Goal: Ask a question

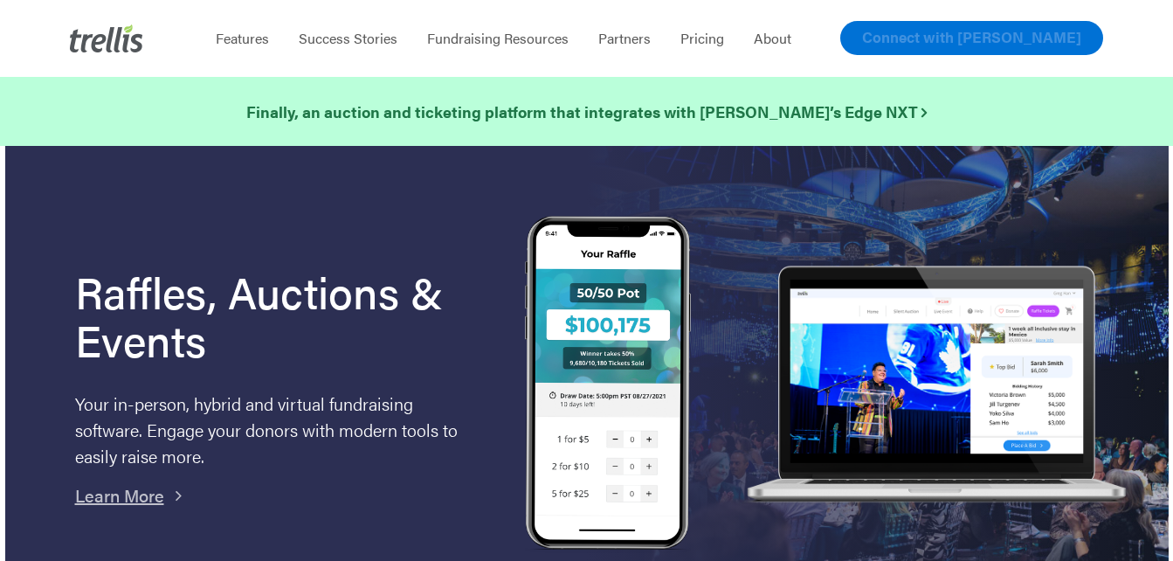
click at [985, 49] on link "Connect with [PERSON_NAME]" at bounding box center [971, 38] width 263 height 34
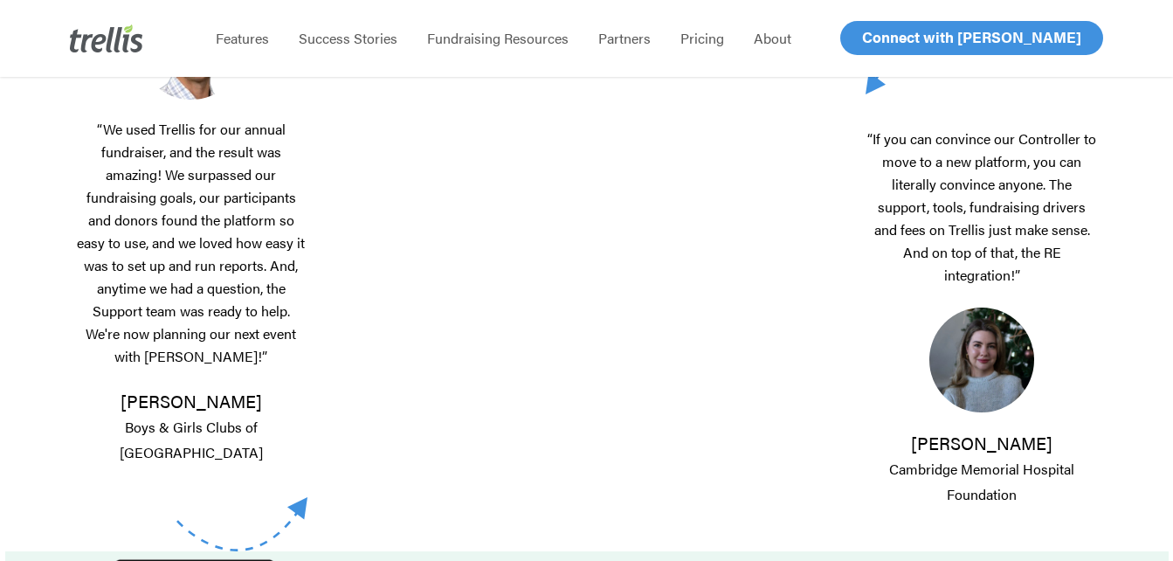
scroll to position [479, 0]
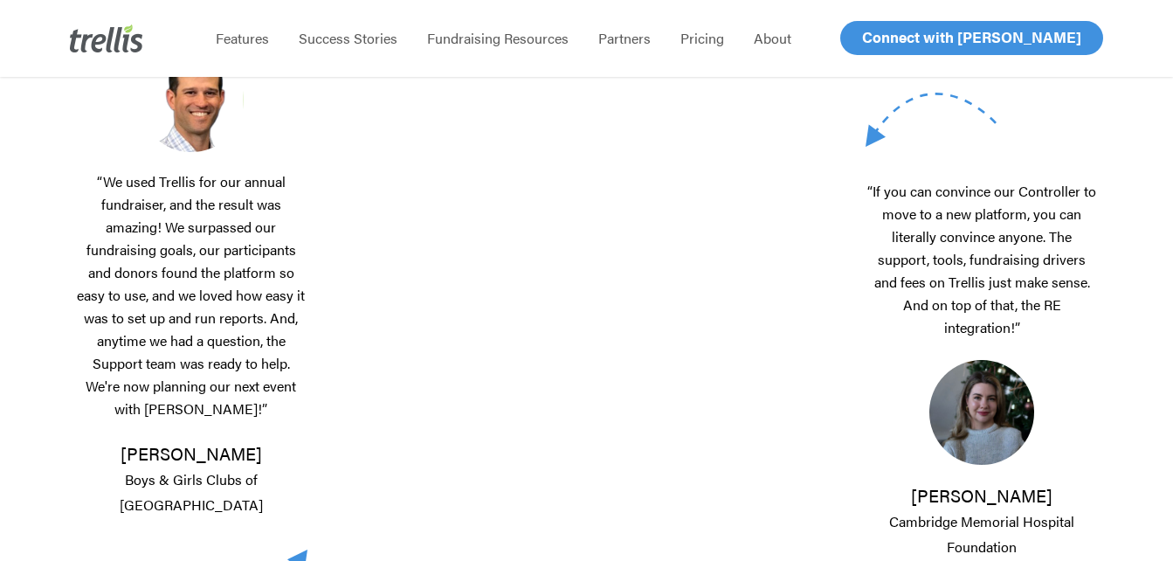
click at [881, 41] on span "Log In" at bounding box center [882, 37] width 42 height 21
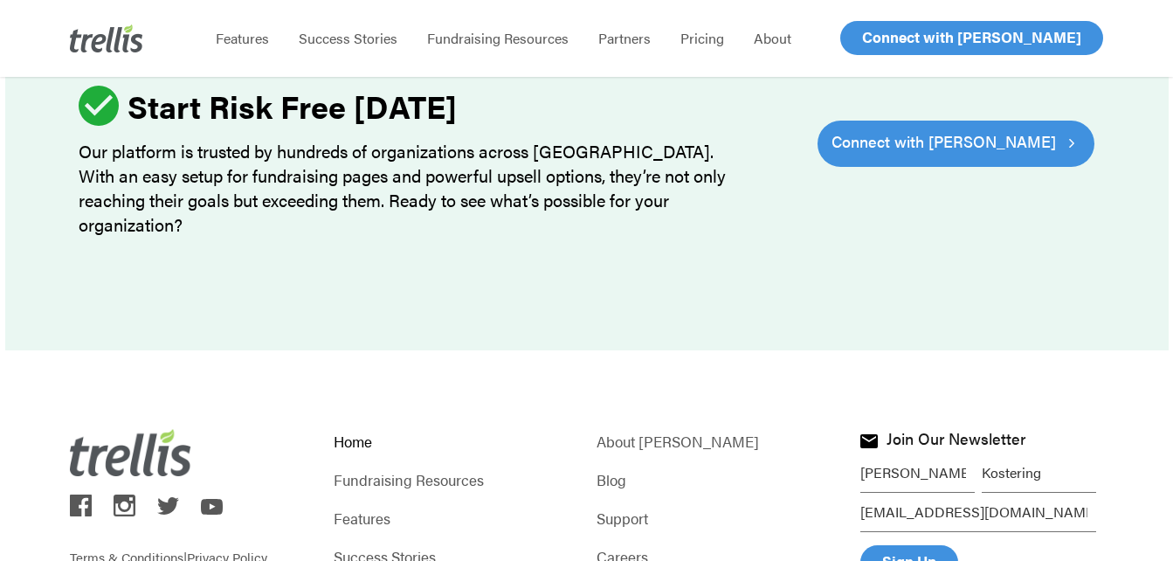
scroll to position [5526, 0]
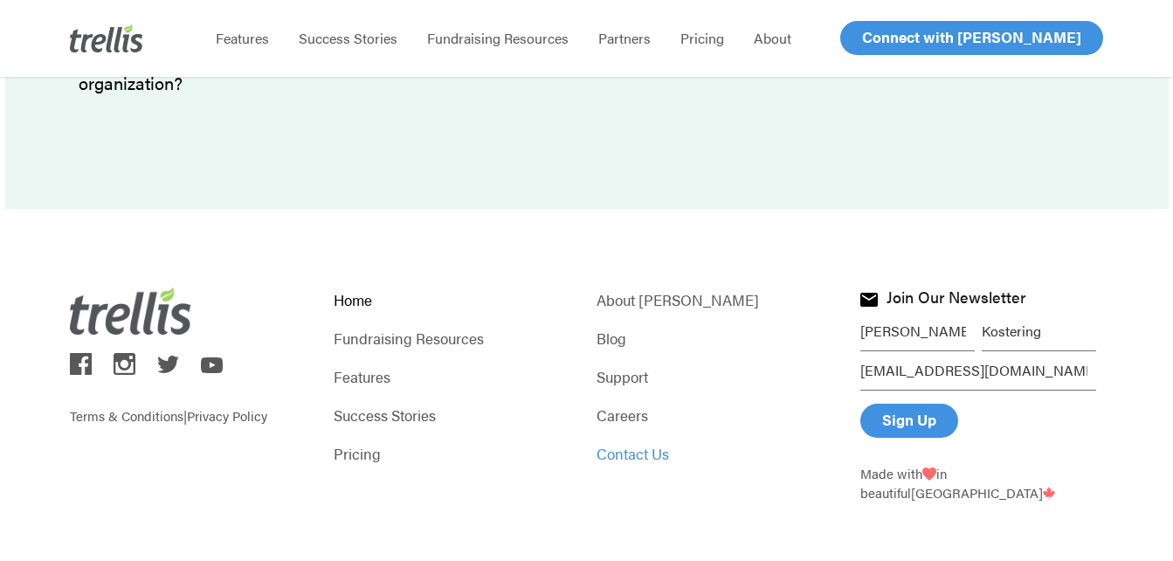
click at [651, 441] on link "Contact Us" at bounding box center [717, 453] width 243 height 24
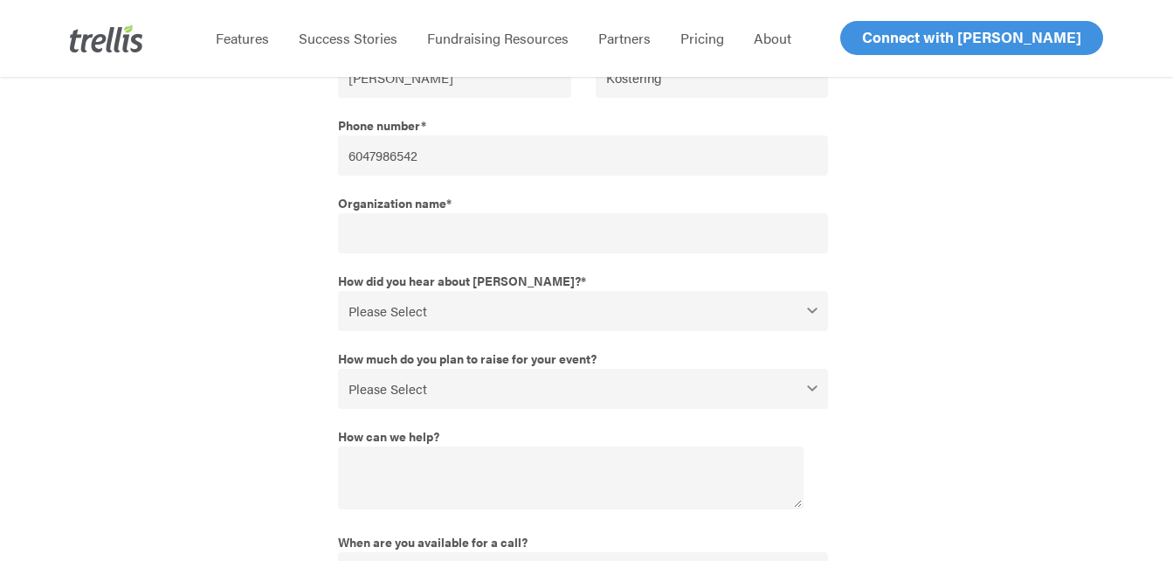
scroll to position [344, 0]
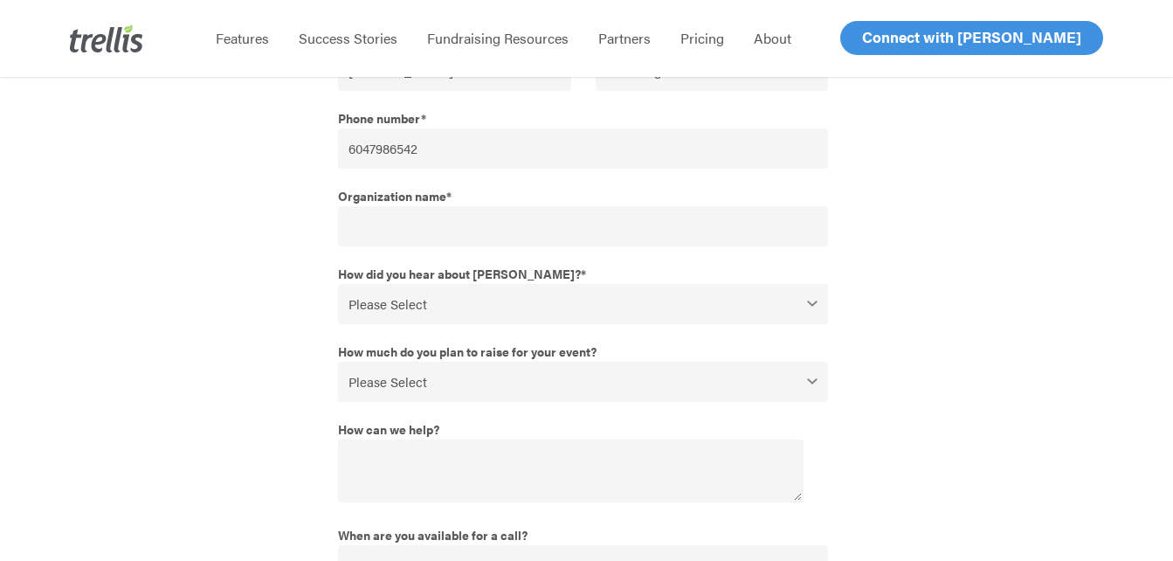
click at [808, 294] on select "Please Select Webinar or Conference Social Media Google Search Google Ad Referr…" at bounding box center [583, 304] width 490 height 40
click at [809, 318] on select "Please Select Webinar or Conference Social Media Google Search Google Ad Referr…" at bounding box center [583, 304] width 490 height 40
click at [793, 389] on select "Please Select $0 - $49,999 $50,000 - $99,999 $100,000 - $249,999 $250,000 - $49…" at bounding box center [583, 382] width 490 height 40
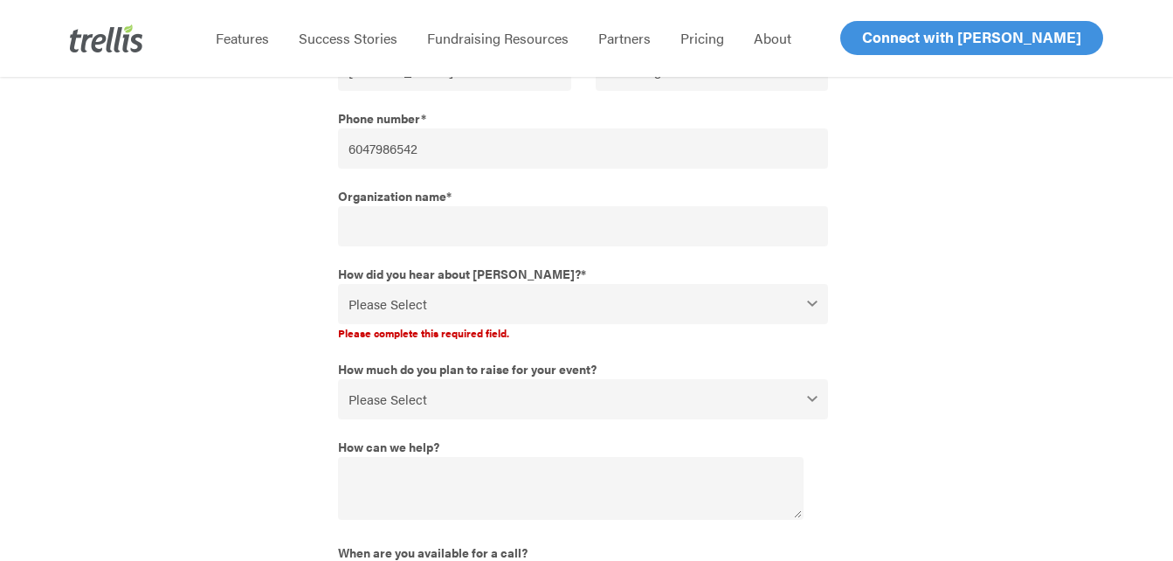
click at [898, 354] on div at bounding box center [974, 311] width 259 height 726
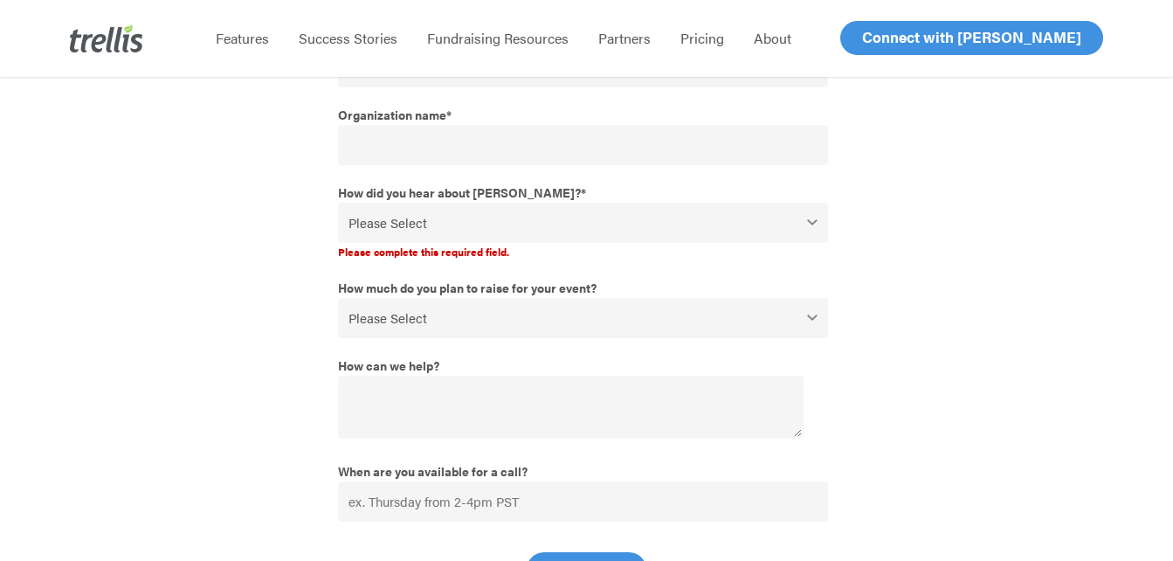
scroll to position [480, 0]
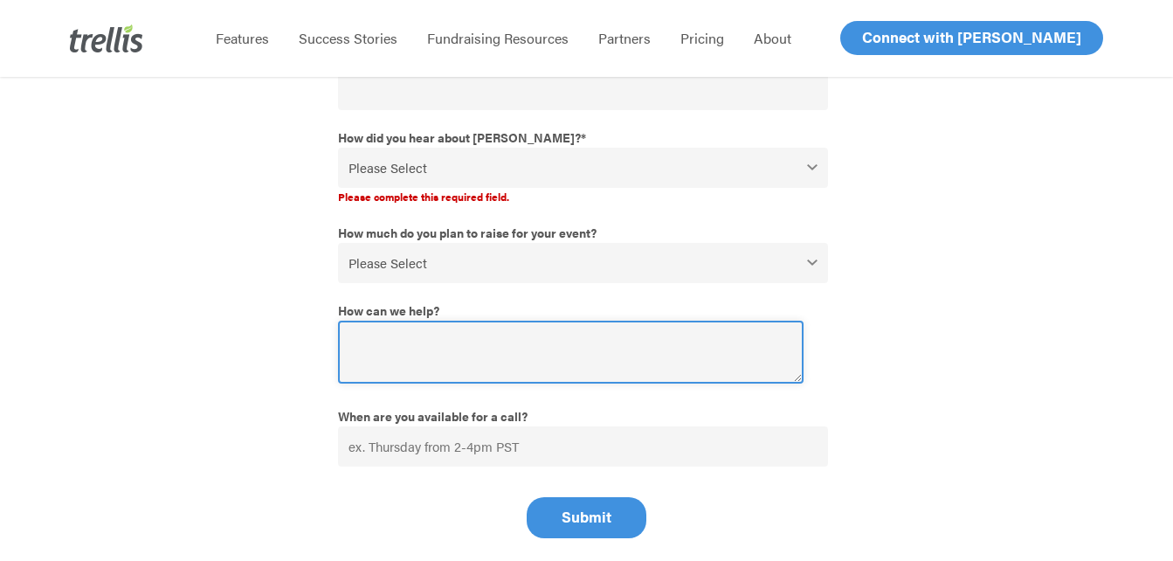
click at [624, 349] on textarea "How can we help?" at bounding box center [570, 351] width 465 height 63
click at [573, 347] on textarea "Locked out of account that is needed immediatley" at bounding box center [570, 351] width 465 height 63
type textarea "Locked out of account that is needed immediately."
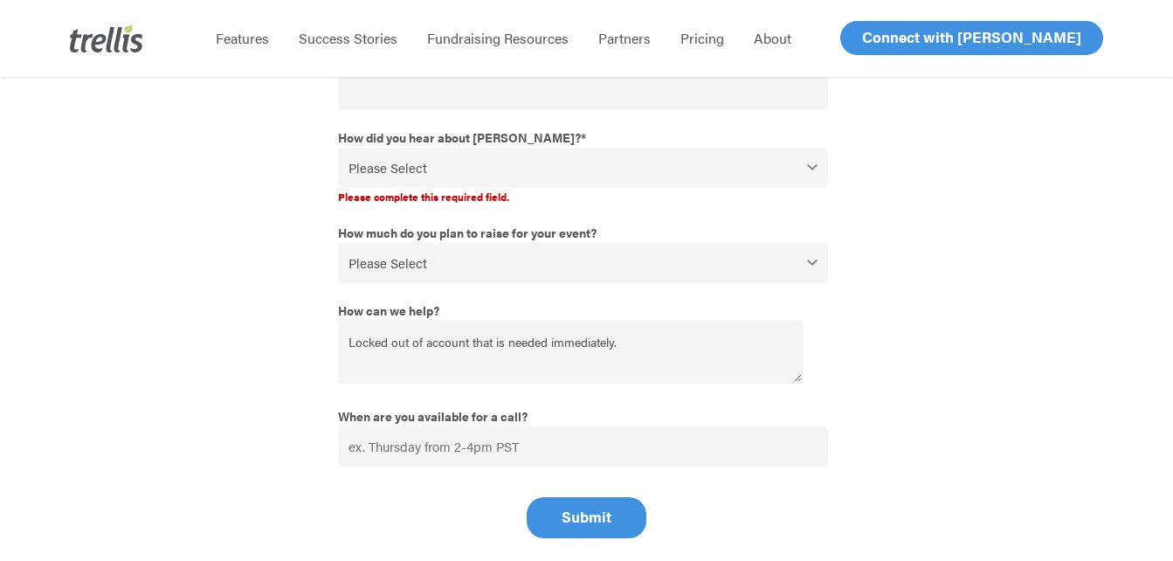
click at [658, 162] on select "Please Select Webinar or Conference Social Media Google Search Google Ad Referr…" at bounding box center [583, 168] width 490 height 40
select select "I've used Trellis in the past"
click at [338, 148] on select "Please Select Webinar or Conference Social Media Google Search Google Ad Referr…" at bounding box center [583, 168] width 490 height 40
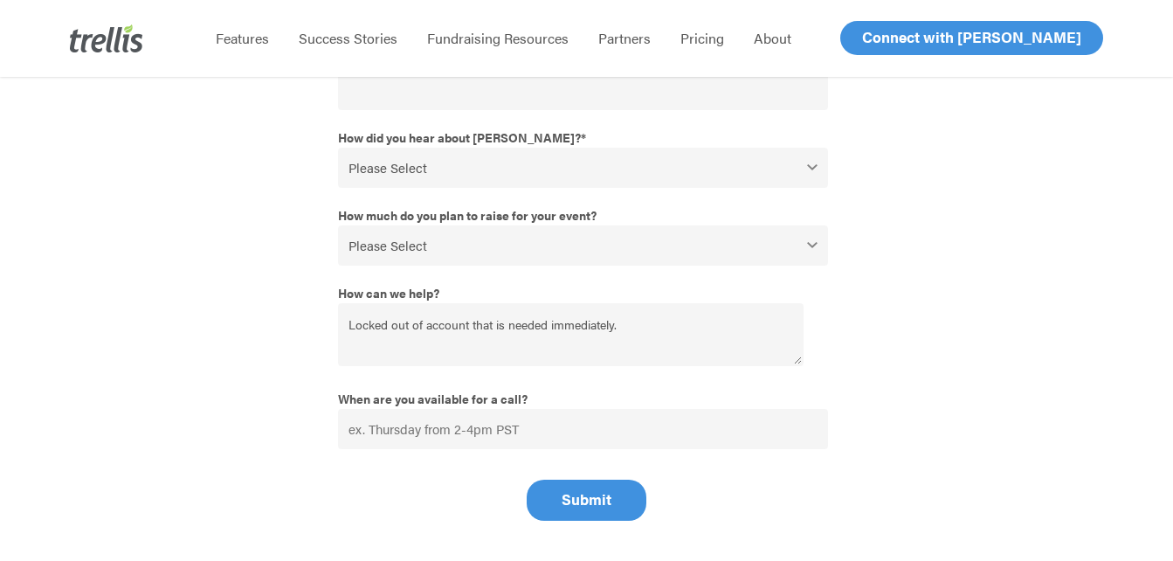
click at [568, 246] on select "Please Select $0 - $49,999 $50,000 - $99,999 $100,000 - $249,999 $250,000 - $49…" at bounding box center [583, 245] width 490 height 40
select select "$0 - $49,999"
click at [338, 225] on select "Please Select $0 - $49,999 $50,000 - $99,999 $100,000 - $249,999 $250,000 - $49…" at bounding box center [583, 245] width 490 height 40
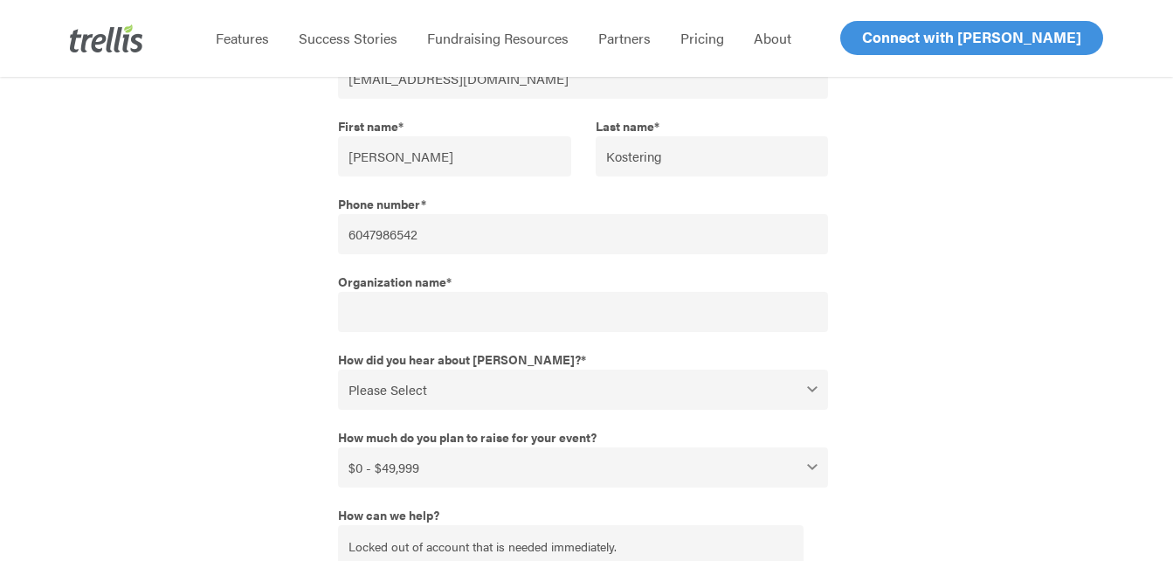
scroll to position [248, 0]
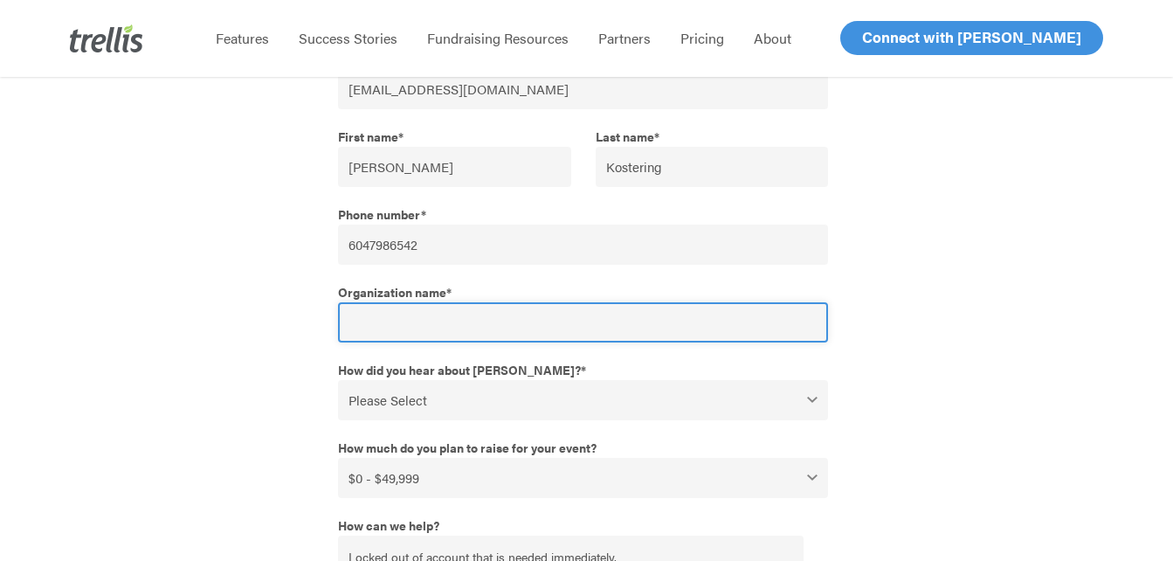
click at [741, 326] on input "Organization name *" at bounding box center [583, 322] width 490 height 40
type input "Creston Valley Thunder Cats"
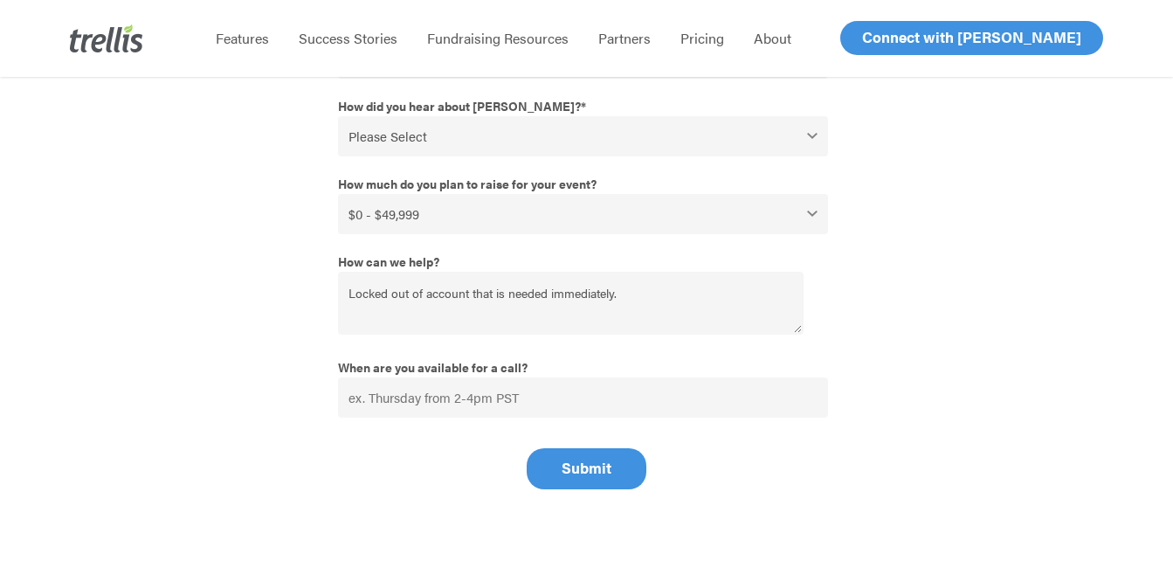
scroll to position [551, 0]
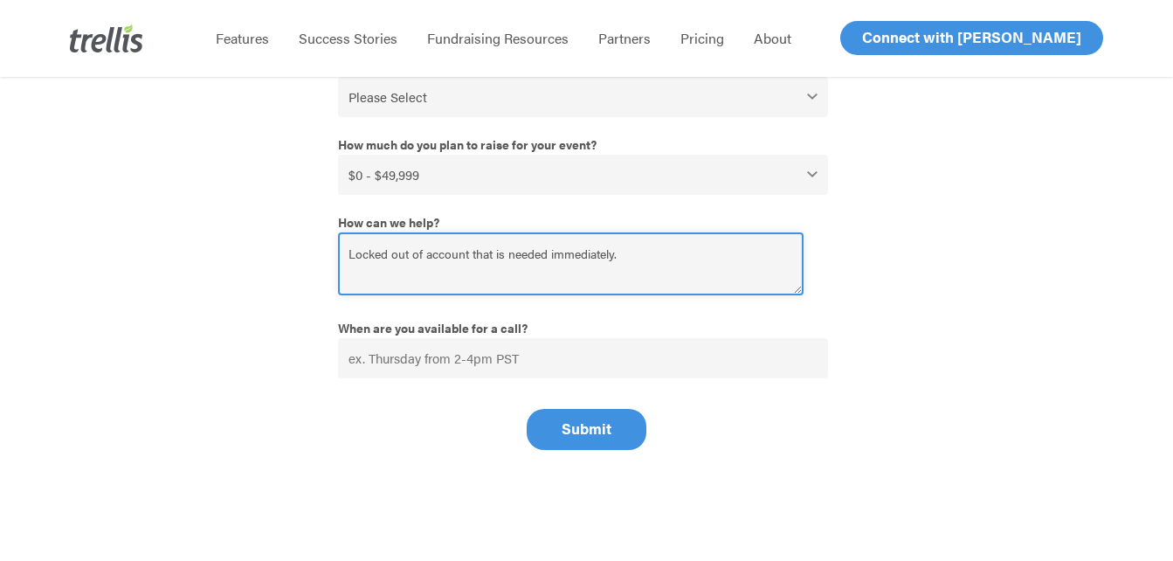
click at [646, 258] on textarea "Locked out of account that is needed immediately." at bounding box center [570, 263] width 465 height 63
type textarea "Locked out of account that is needed immediately and phone number does not let …"
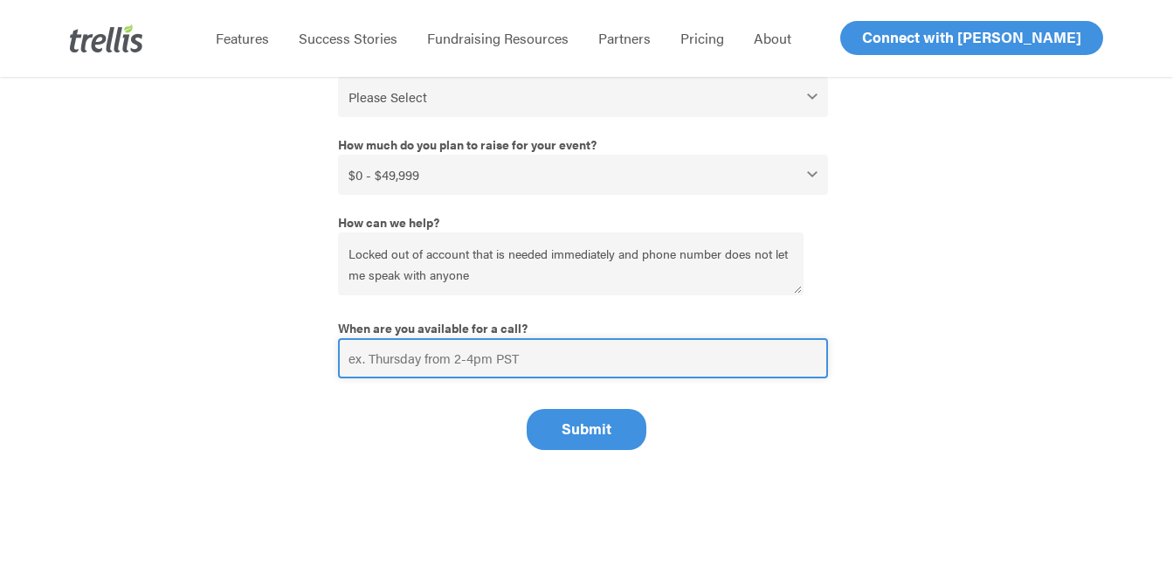
click at [555, 349] on input "When are you available for a call?" at bounding box center [583, 358] width 490 height 40
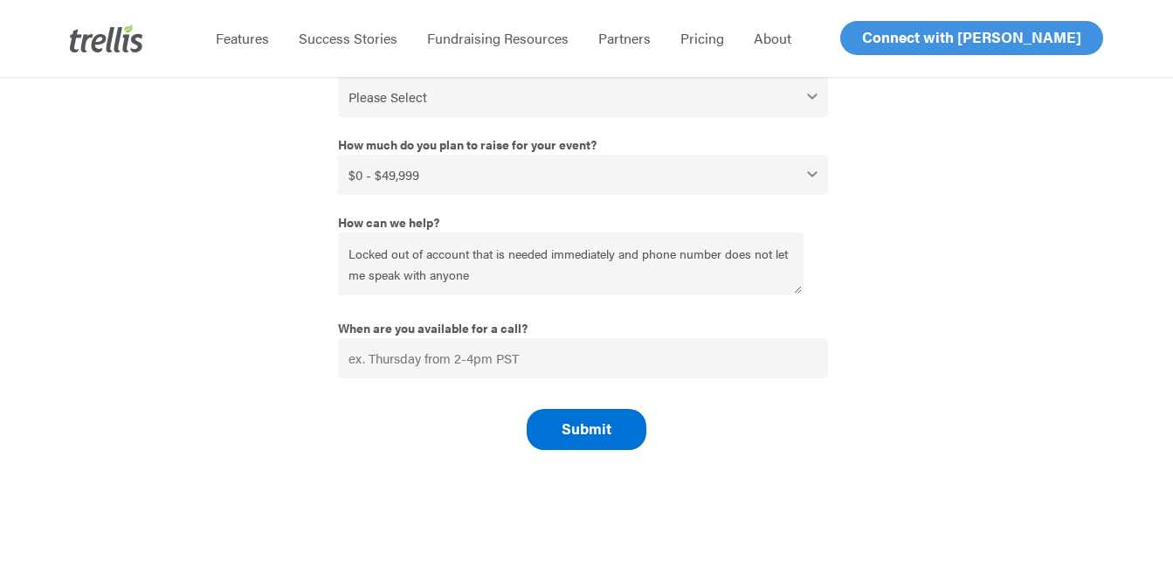
click at [605, 429] on input "Submit" at bounding box center [587, 429] width 120 height 41
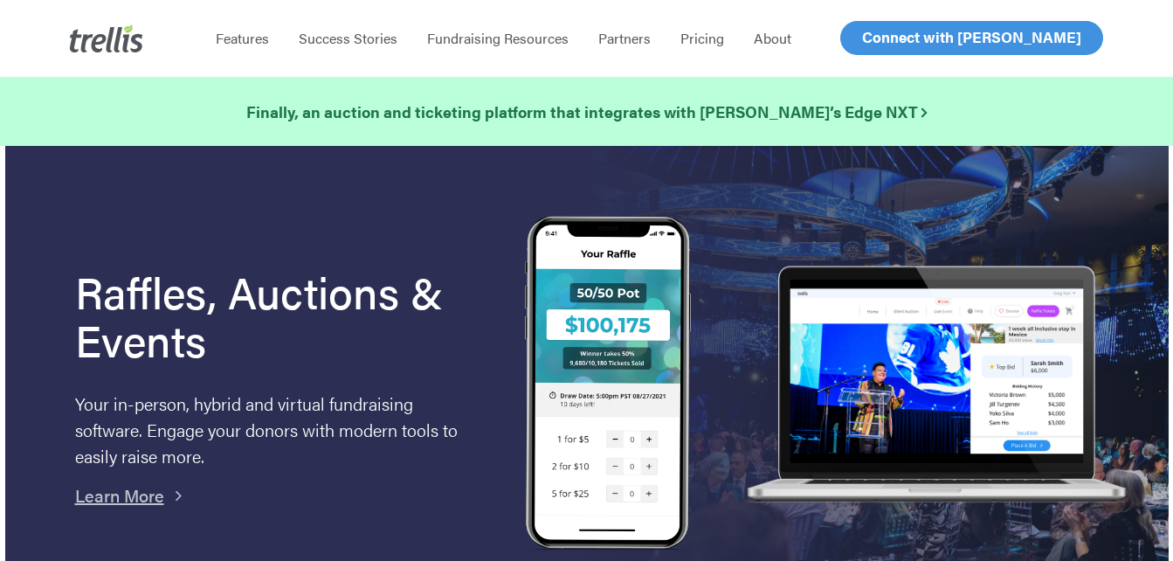
click at [890, 39] on span "Log In" at bounding box center [882, 37] width 42 height 21
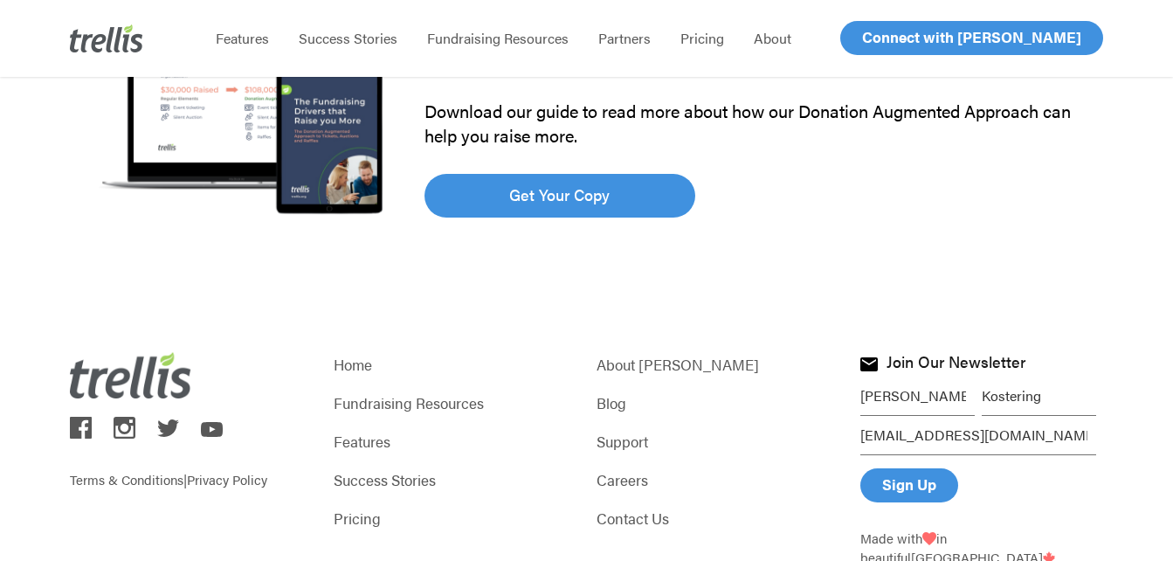
scroll to position [541, 0]
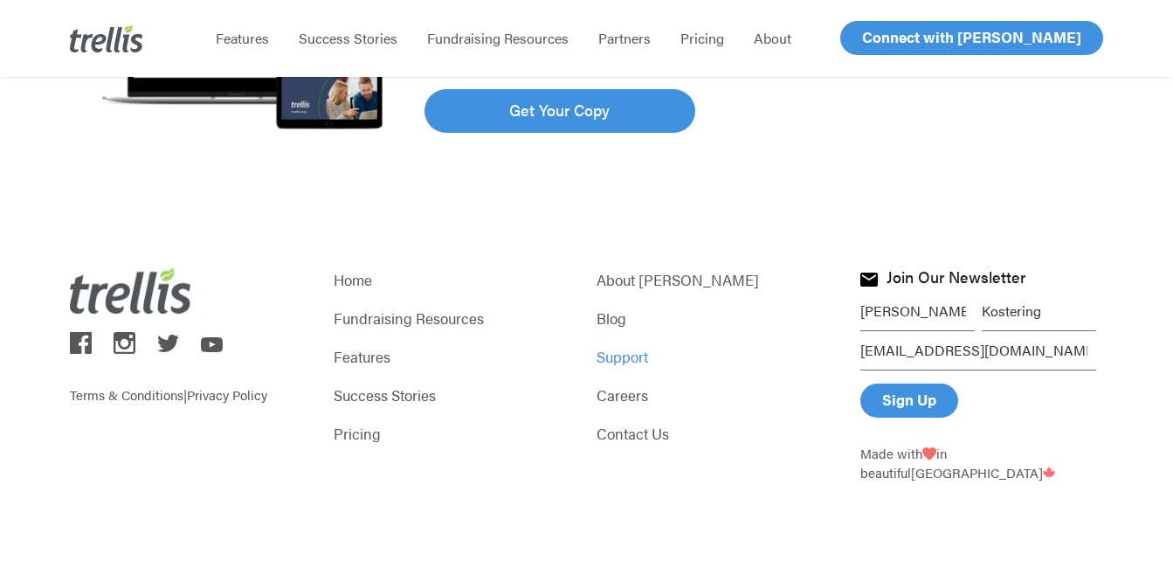
click at [630, 356] on link "Support" at bounding box center [717, 356] width 243 height 24
